Goal: Transaction & Acquisition: Purchase product/service

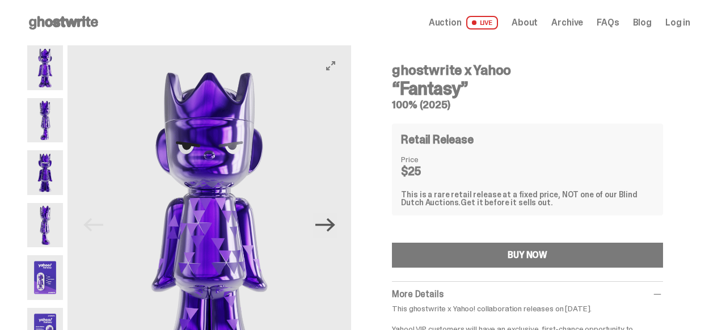
click at [335, 227] on icon "Next" at bounding box center [325, 225] width 20 height 14
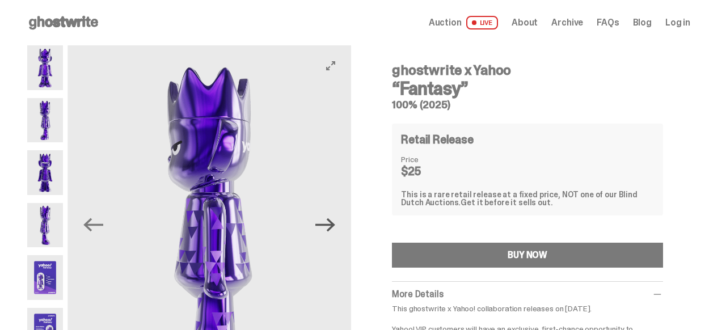
click at [335, 227] on icon "Next" at bounding box center [325, 225] width 20 height 14
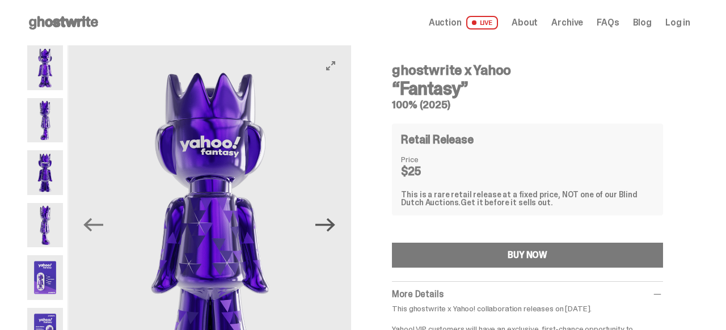
click at [335, 227] on icon "Next" at bounding box center [325, 225] width 20 height 14
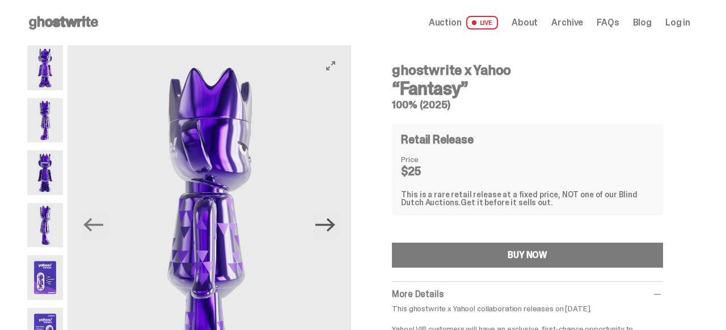
click at [335, 227] on icon "Next" at bounding box center [325, 225] width 20 height 14
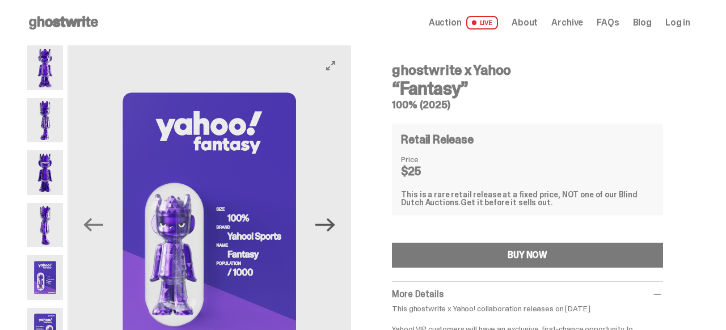
click at [335, 227] on icon "Next" at bounding box center [325, 225] width 20 height 14
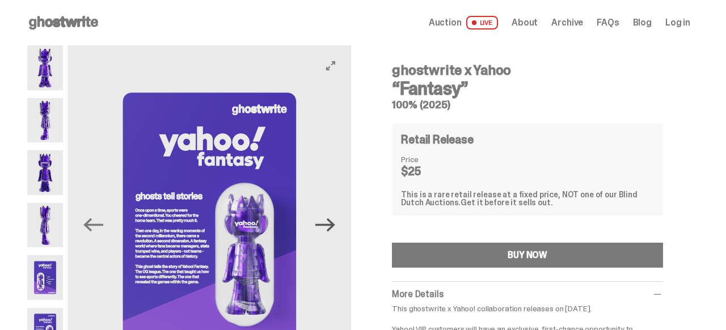
click at [335, 227] on icon "Next" at bounding box center [325, 225] width 20 height 14
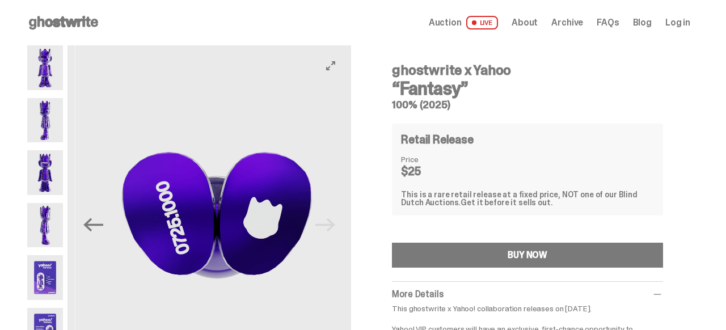
click at [337, 227] on img at bounding box center [217, 222] width 284 height 355
